Goal: Task Accomplishment & Management: Complete application form

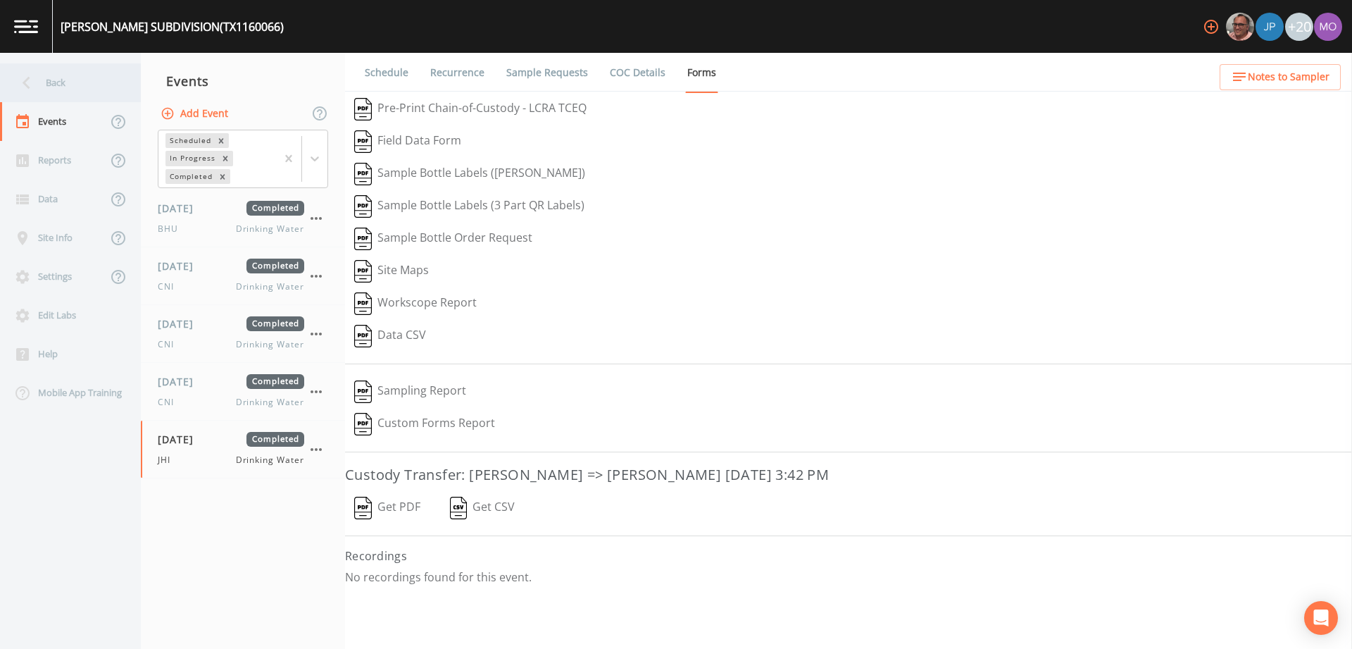
click at [32, 83] on icon at bounding box center [26, 82] width 25 height 25
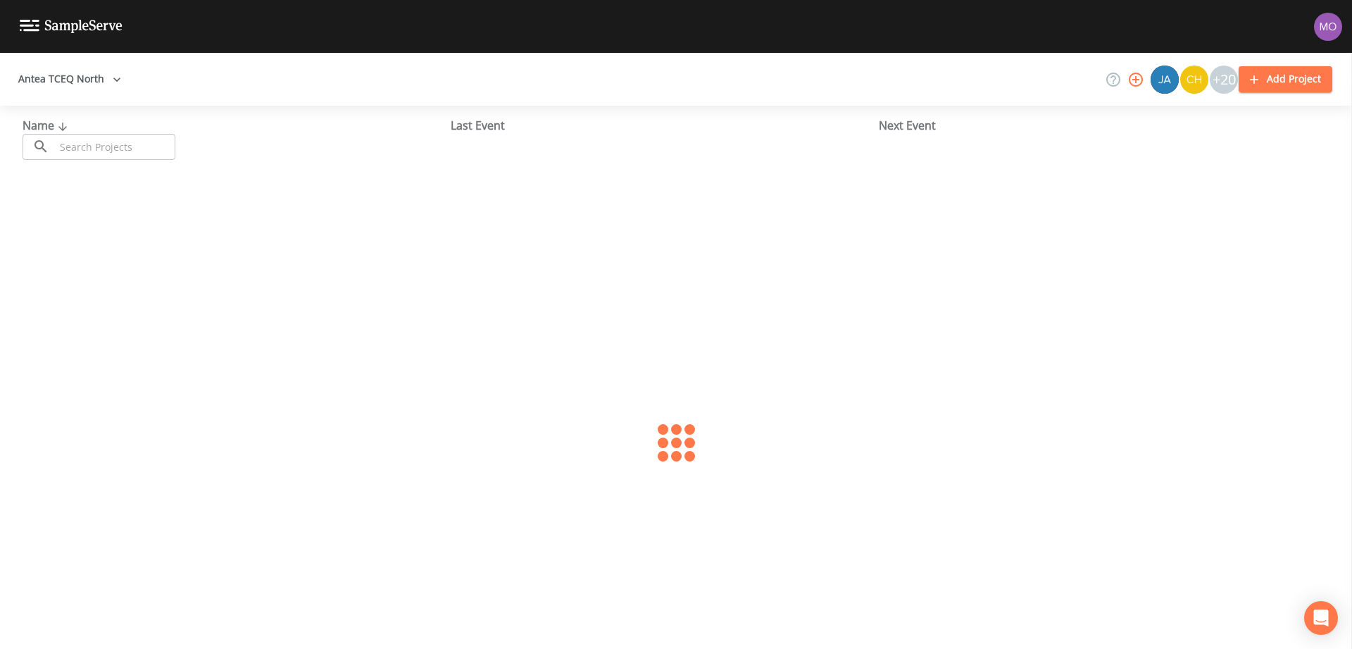
click at [86, 161] on div "Name ​ ​ Last Event Next Event" at bounding box center [676, 138] width 1352 height 65
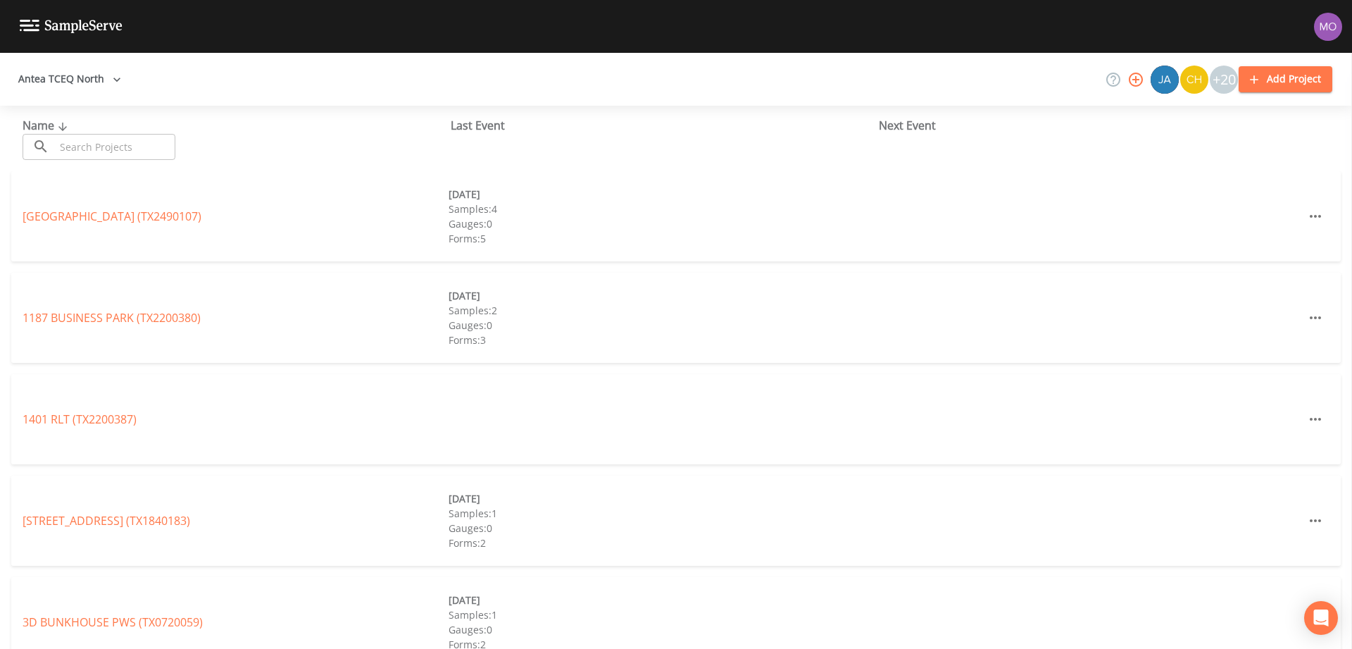
click at [86, 148] on input "text" at bounding box center [115, 147] width 120 height 26
paste input "TX2120001"
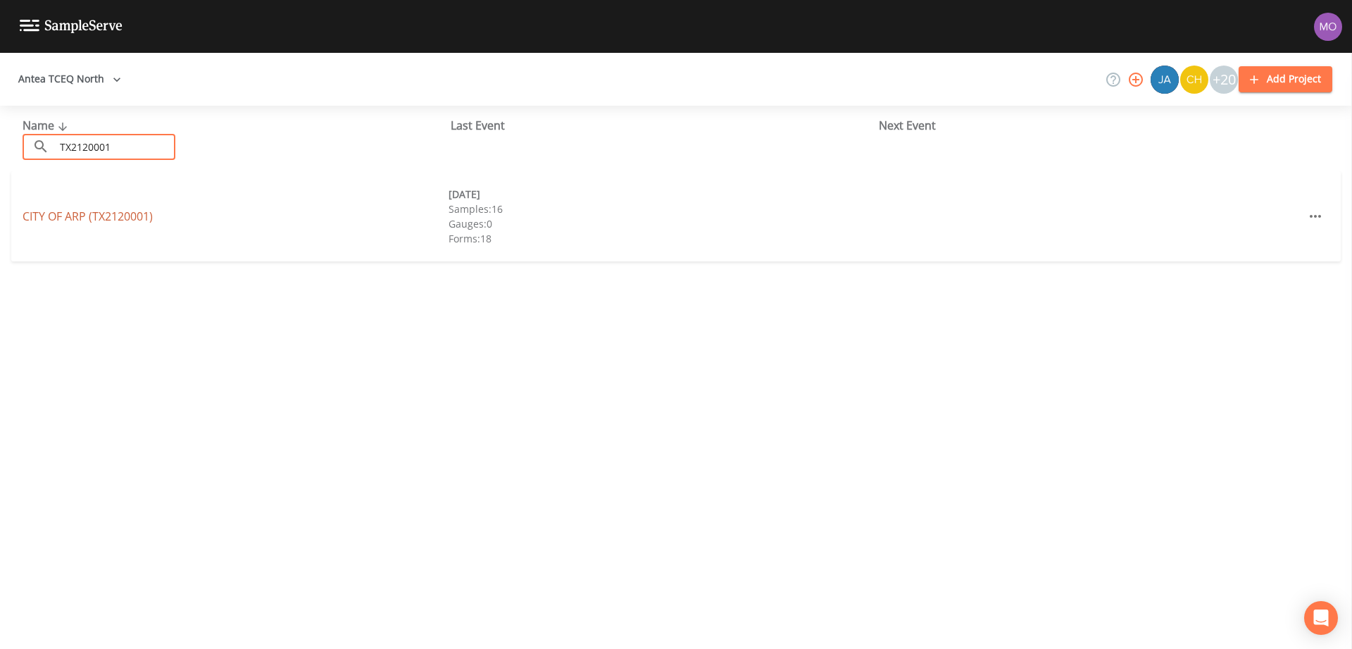
type input "TX2120001"
click at [109, 218] on link "CITY OF ARP (TX2120001)" at bounding box center [88, 215] width 130 height 15
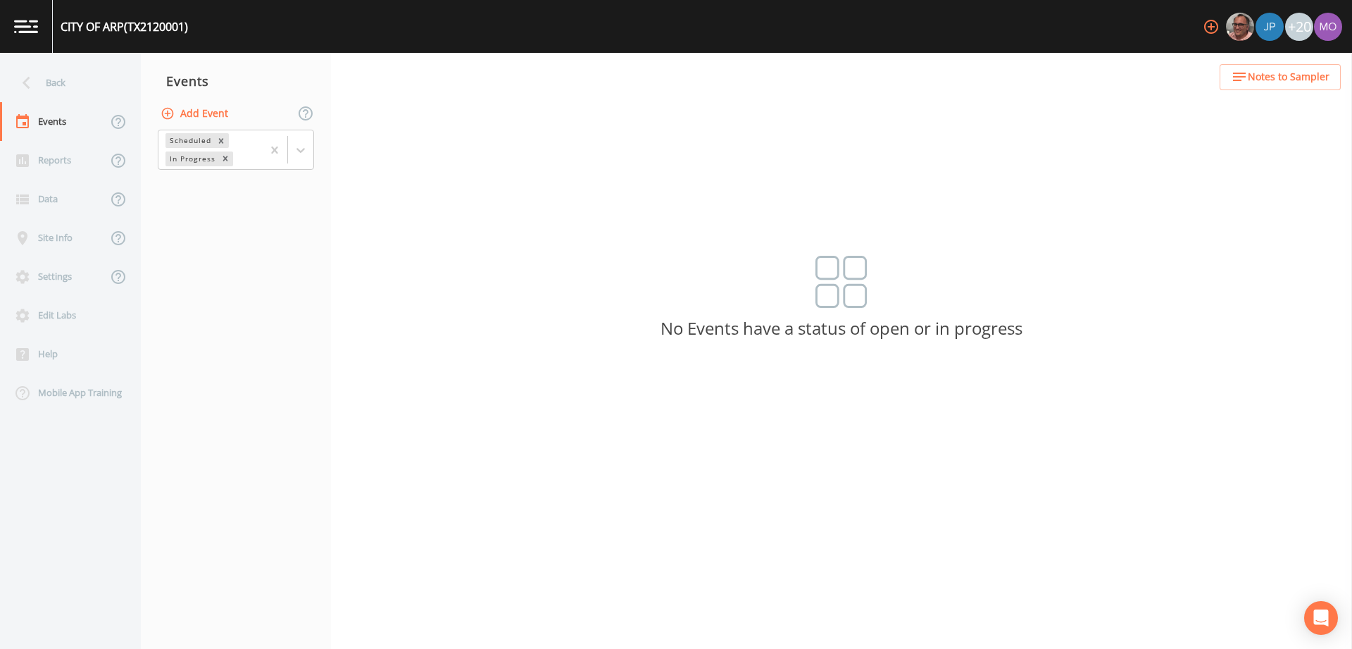
click at [196, 112] on button "Add Event" at bounding box center [196, 114] width 76 height 26
type input "BHU"
type input "[DATE]"
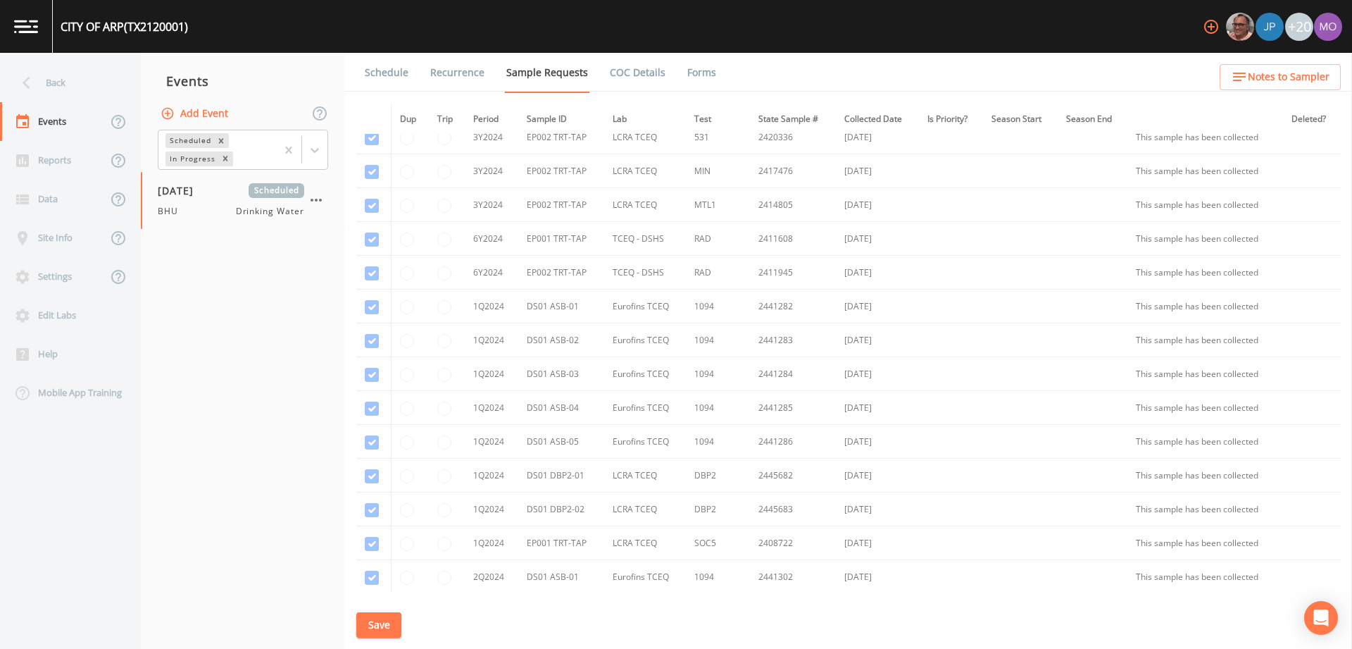
scroll to position [515, 0]
click at [58, 77] on div "Back" at bounding box center [63, 82] width 127 height 39
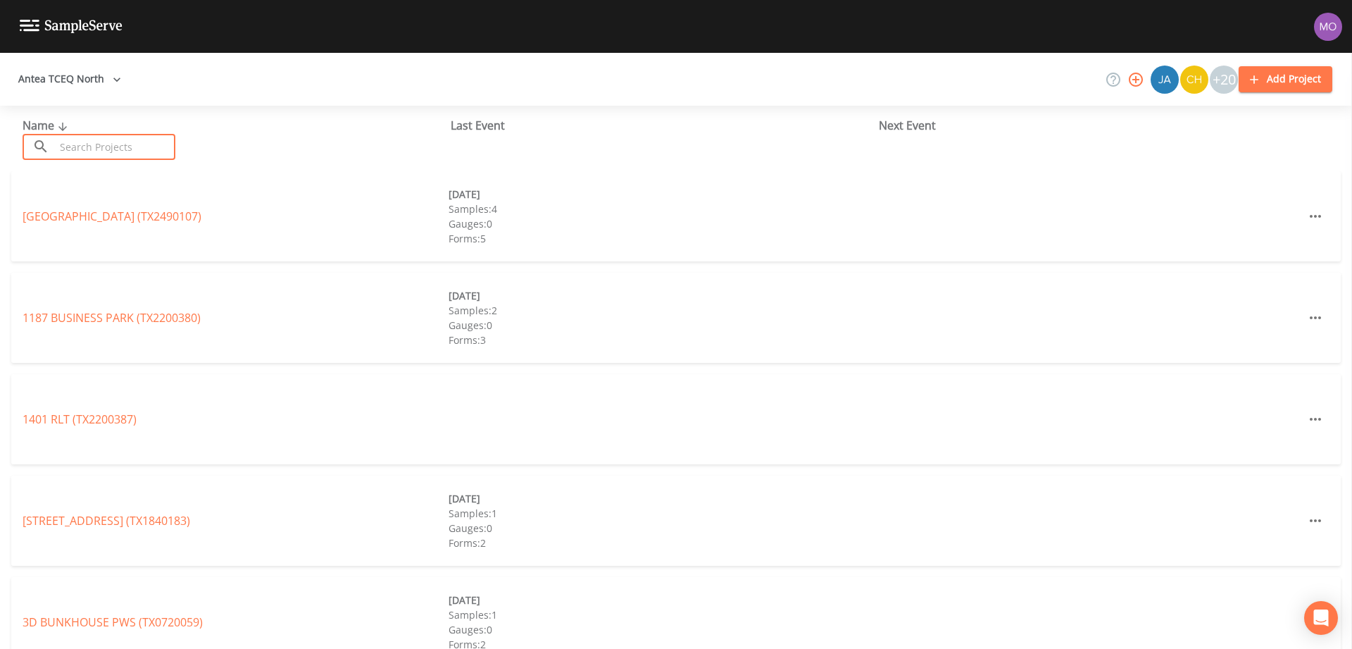
click at [88, 153] on input "text" at bounding box center [115, 147] width 120 height 26
paste input "TX2030034"
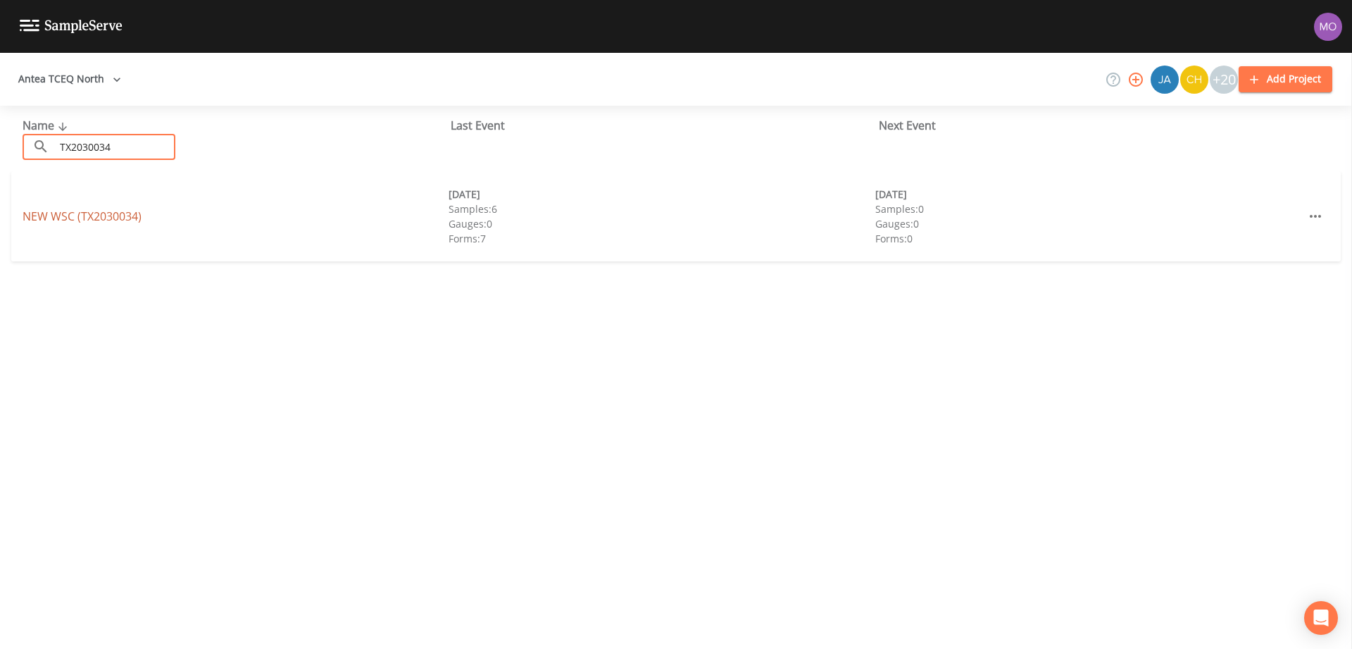
type input "TX2030034"
click at [100, 218] on link "NEW WSC (TX2030034)" at bounding box center [82, 215] width 119 height 15
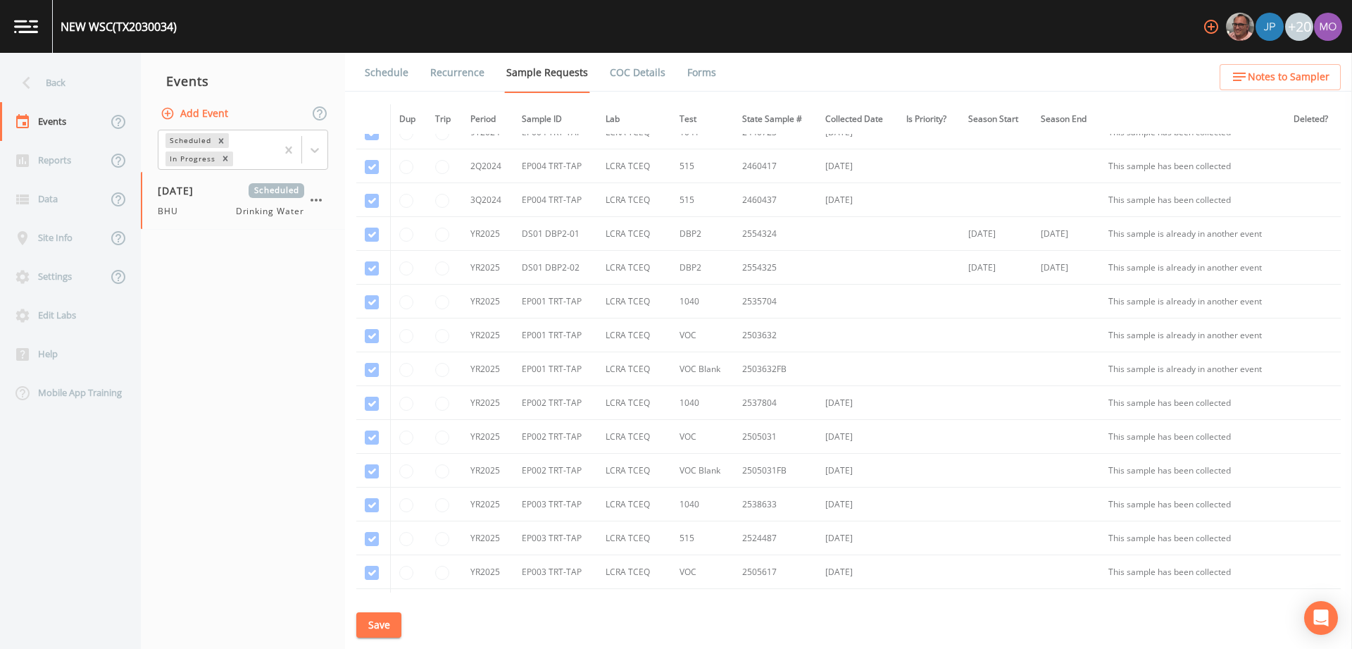
scroll to position [1248, 0]
